Goal: Task Accomplishment & Management: Manage account settings

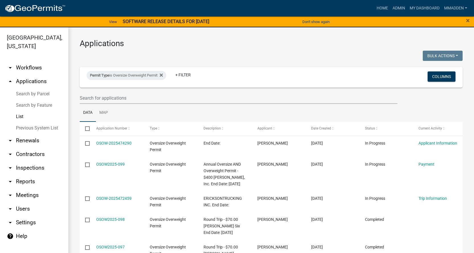
click at [176, 39] on h3 "Applications" at bounding box center [271, 44] width 383 height 10
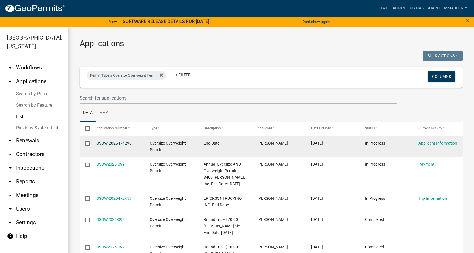
click at [115, 141] on link "OSOW-2025474290" at bounding box center [113, 143] width 35 height 5
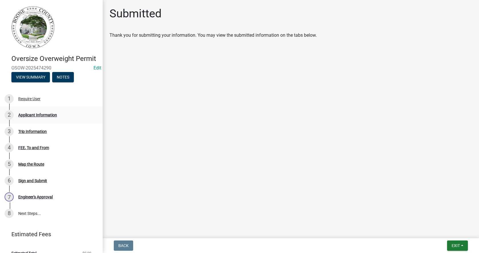
click at [30, 117] on div "Applicant Information" at bounding box center [37, 115] width 39 height 4
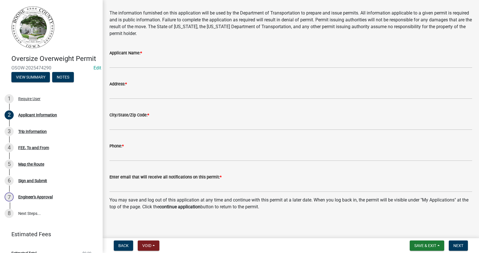
scroll to position [70, 0]
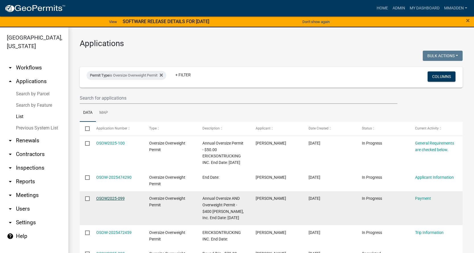
click at [117, 201] on link "OSOW2025-099" at bounding box center [110, 198] width 28 height 5
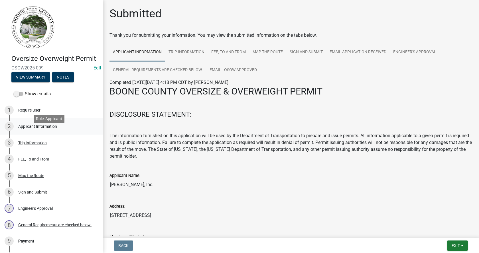
click at [33, 128] on div "Applicant Information" at bounding box center [37, 126] width 39 height 4
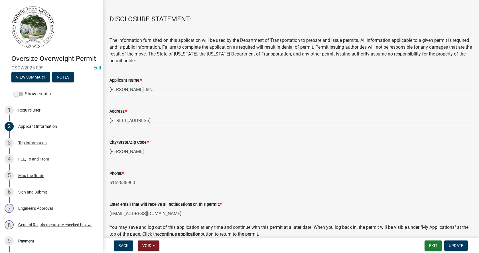
scroll to position [70, 0]
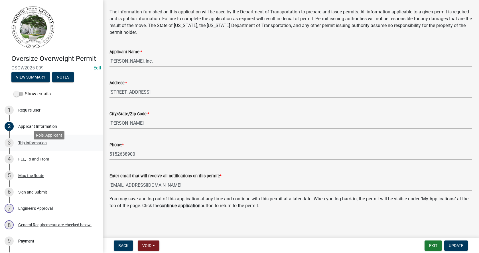
click at [38, 145] on div "Trip Information" at bounding box center [32, 143] width 28 height 4
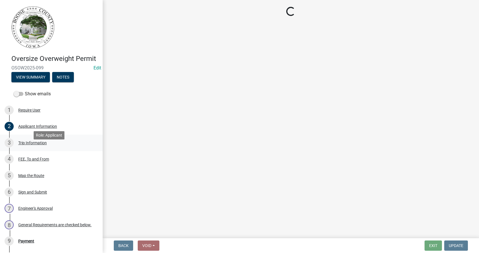
scroll to position [0, 0]
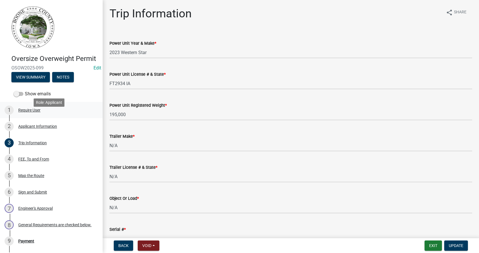
click at [28, 112] on div "Require User" at bounding box center [29, 110] width 22 height 4
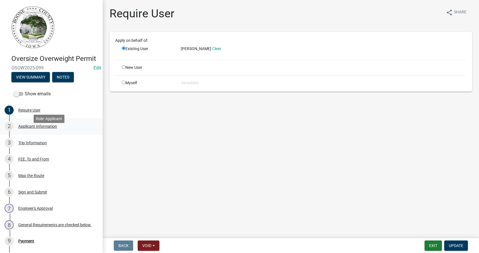
click at [44, 128] on div "Applicant Information" at bounding box center [37, 126] width 39 height 4
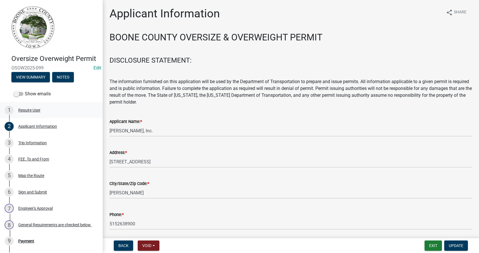
click at [28, 114] on div "1 Require User" at bounding box center [49, 110] width 89 height 9
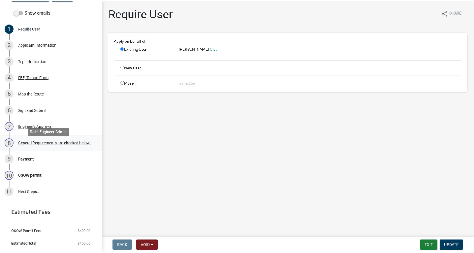
scroll to position [90, 0]
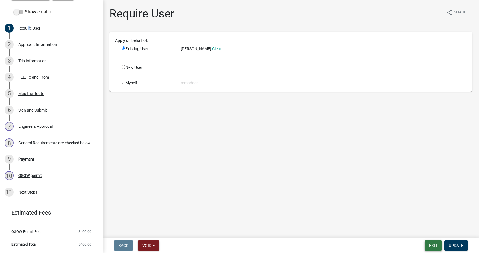
click at [436, 248] on button "Exit" at bounding box center [432, 246] width 17 height 10
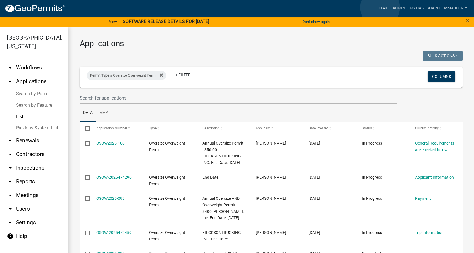
click at [380, 7] on link "Home" at bounding box center [383, 8] width 16 height 11
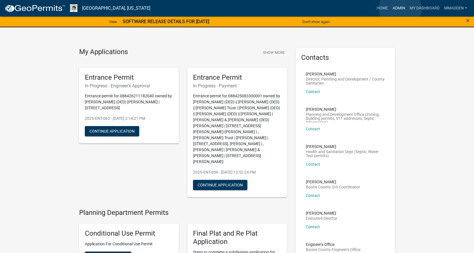
click at [401, 9] on link "Admin" at bounding box center [399, 8] width 17 height 11
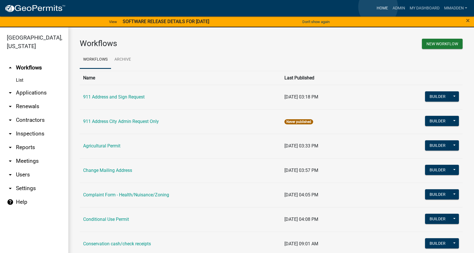
click at [378, 7] on link "Home" at bounding box center [383, 8] width 16 height 11
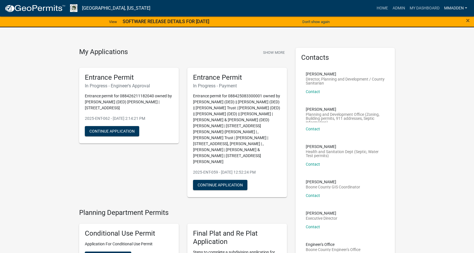
click at [460, 4] on link "mmadden" at bounding box center [456, 8] width 28 height 11
click at [439, 24] on link "Admin" at bounding box center [447, 24] width 46 height 14
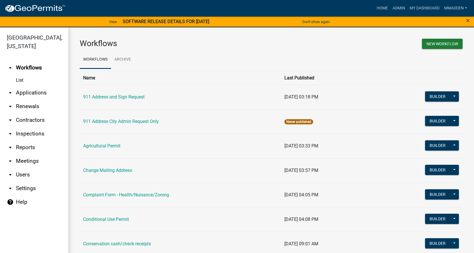
click at [11, 89] on icon "arrow_drop_down" at bounding box center [10, 92] width 7 height 7
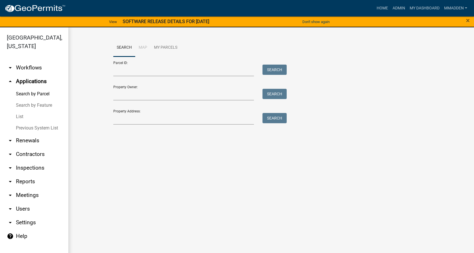
click at [10, 64] on icon "arrow_drop_down" at bounding box center [10, 67] width 7 height 7
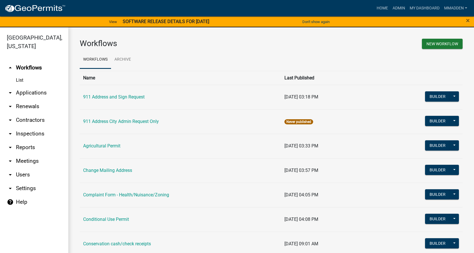
click at [11, 171] on icon "arrow_drop_down" at bounding box center [10, 174] width 7 height 7
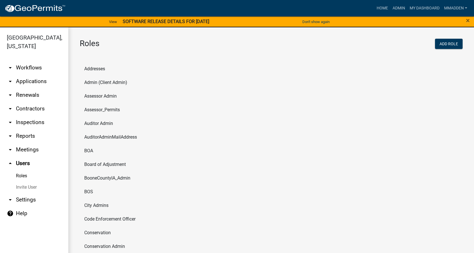
click at [23, 75] on link "arrow_drop_down Applications" at bounding box center [34, 82] width 68 height 14
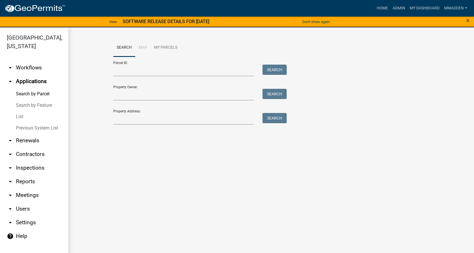
click at [19, 111] on link "List" at bounding box center [34, 116] width 68 height 11
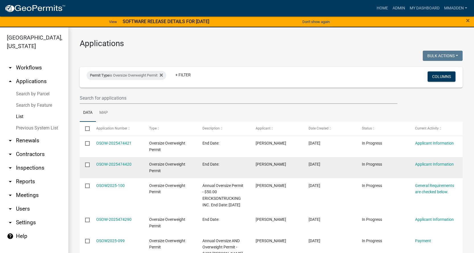
click at [88, 165] on input "checkbox" at bounding box center [87, 165] width 4 height 4
click at [86, 163] on input "checkbox" at bounding box center [87, 165] width 4 height 4
checkbox input "false"
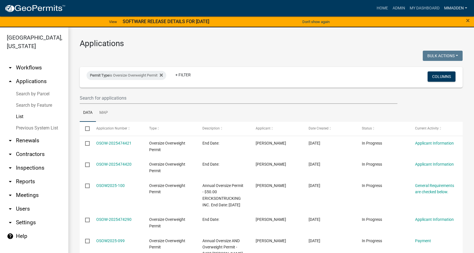
click at [457, 7] on link "mmadden" at bounding box center [456, 8] width 28 height 11
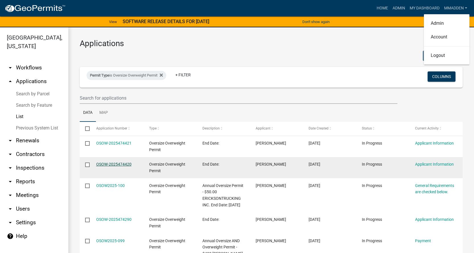
click at [120, 164] on link "OSOW-2025474420" at bounding box center [113, 164] width 35 height 5
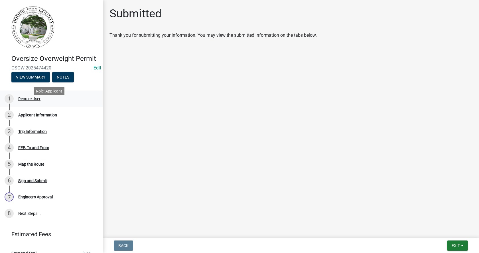
click at [27, 101] on div "Require User" at bounding box center [29, 99] width 22 height 4
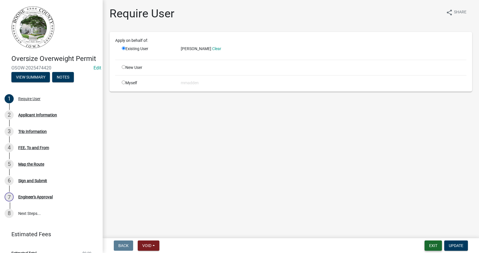
click at [434, 247] on button "Exit" at bounding box center [432, 246] width 17 height 10
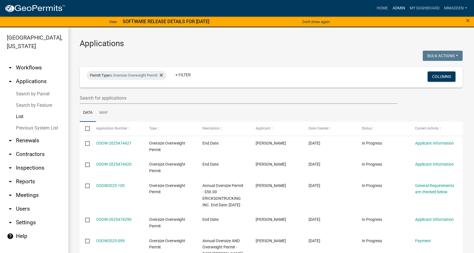
click at [391, 8] on link "Admin" at bounding box center [399, 8] width 17 height 11
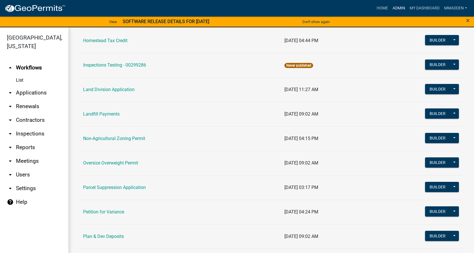
scroll to position [484, 0]
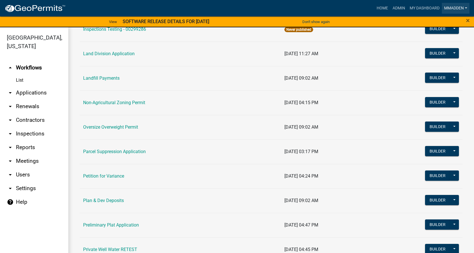
click at [453, 8] on link "mmadden" at bounding box center [456, 8] width 28 height 11
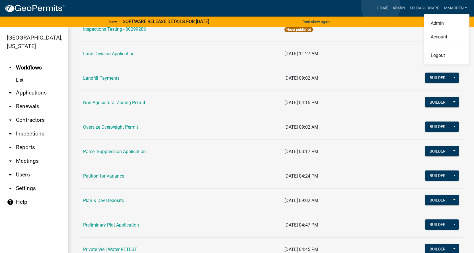
click at [381, 7] on link "Home" at bounding box center [383, 8] width 16 height 11
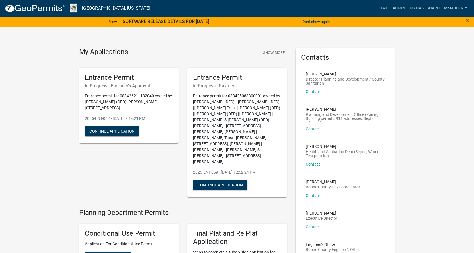
click at [72, 8] on img at bounding box center [73, 8] width 7 height 8
click at [149, 23] on strong "SOFTWARE RELEASE DETAILS FOR [DATE]" at bounding box center [166, 21] width 87 height 5
